Goal: Browse casually: Explore the website without a specific task or goal

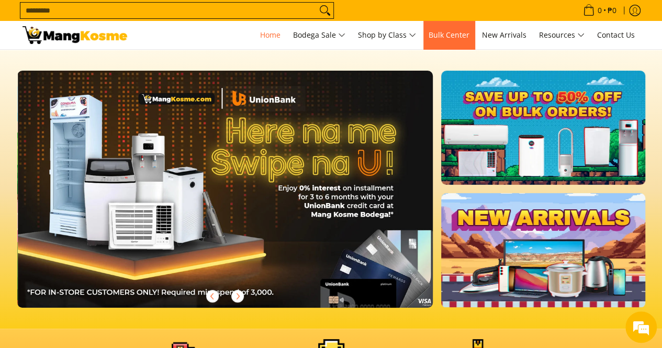
scroll to position [0, 416]
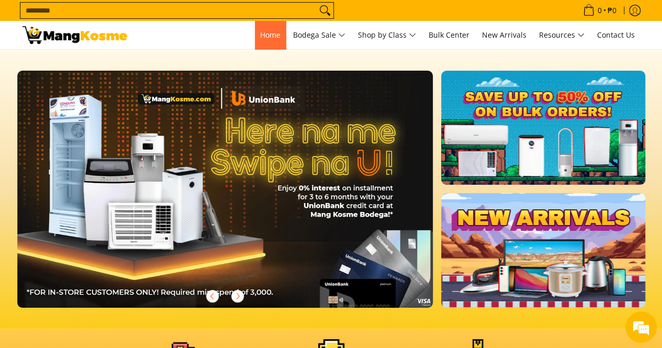
click at [273, 36] on span "Home" at bounding box center [270, 35] width 20 height 10
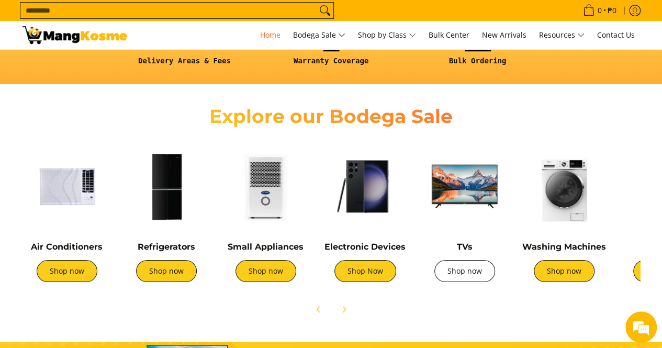
scroll to position [0, 1248]
click at [474, 272] on link "Shop now" at bounding box center [464, 271] width 61 height 22
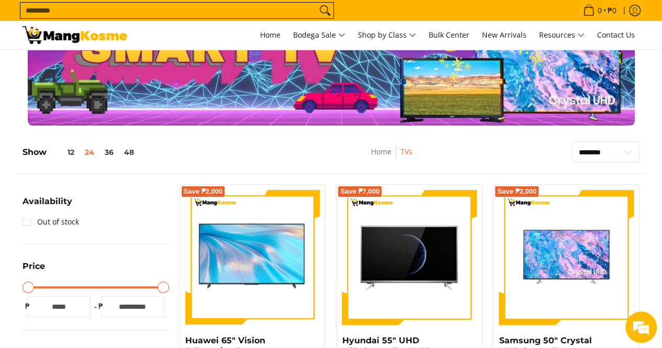
scroll to position [52, 0]
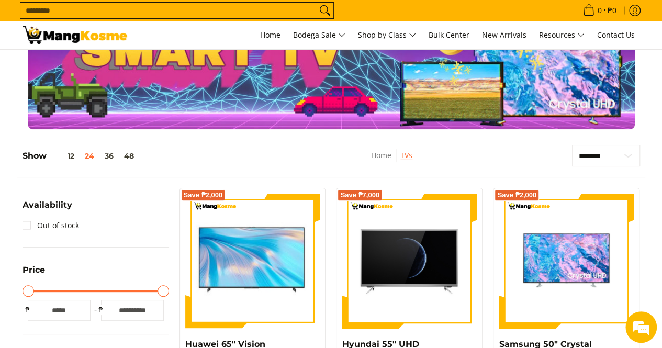
click at [406, 157] on link "TVs" at bounding box center [406, 155] width 12 height 10
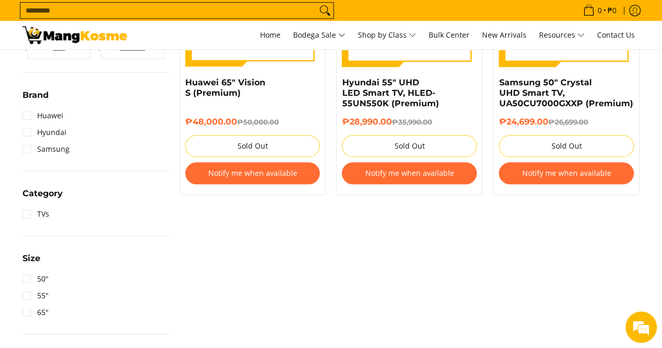
scroll to position [366, 0]
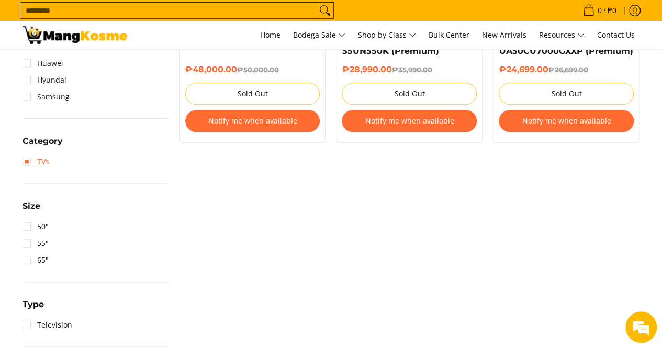
click at [28, 159] on link "TVs" at bounding box center [36, 161] width 27 height 17
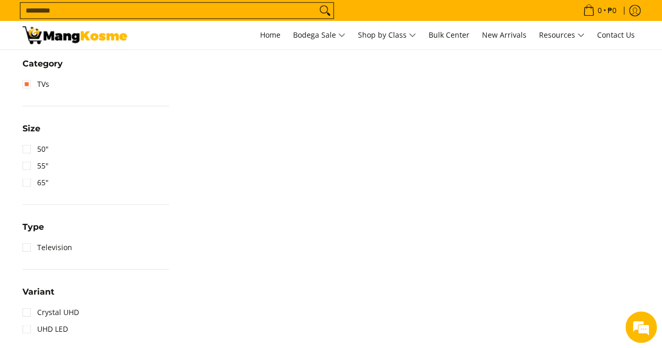
scroll to position [566, 0]
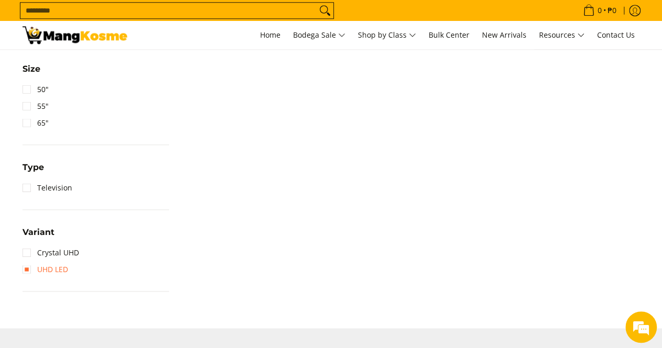
click at [27, 271] on link "UHD LED" at bounding box center [46, 269] width 46 height 17
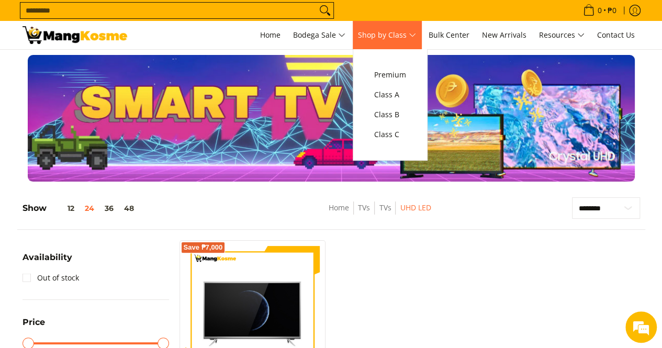
click at [374, 38] on span "Shop by Class" at bounding box center [387, 35] width 58 height 13
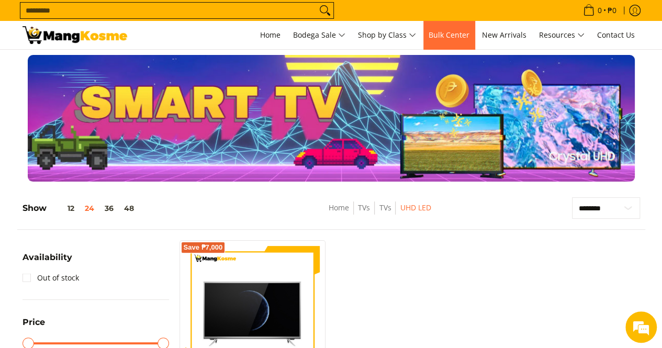
click at [459, 27] on link "Bulk Center" at bounding box center [448, 35] width 51 height 28
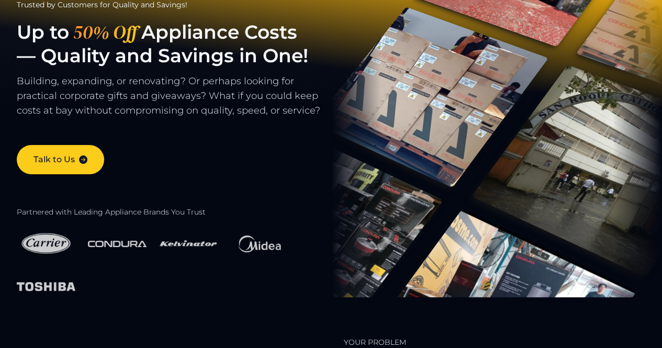
scroll to position [52, 0]
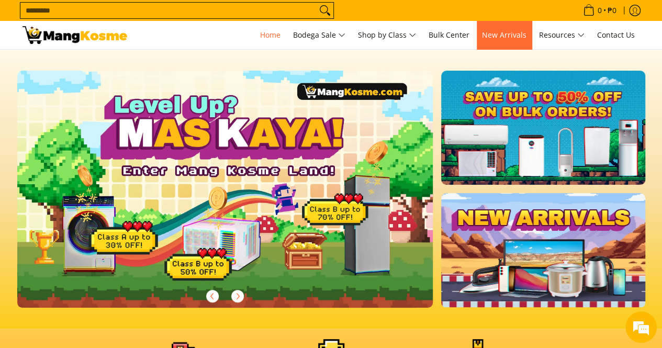
click at [488, 33] on span "New Arrivals" at bounding box center [504, 35] width 44 height 10
